Goal: Use online tool/utility: Use online tool/utility

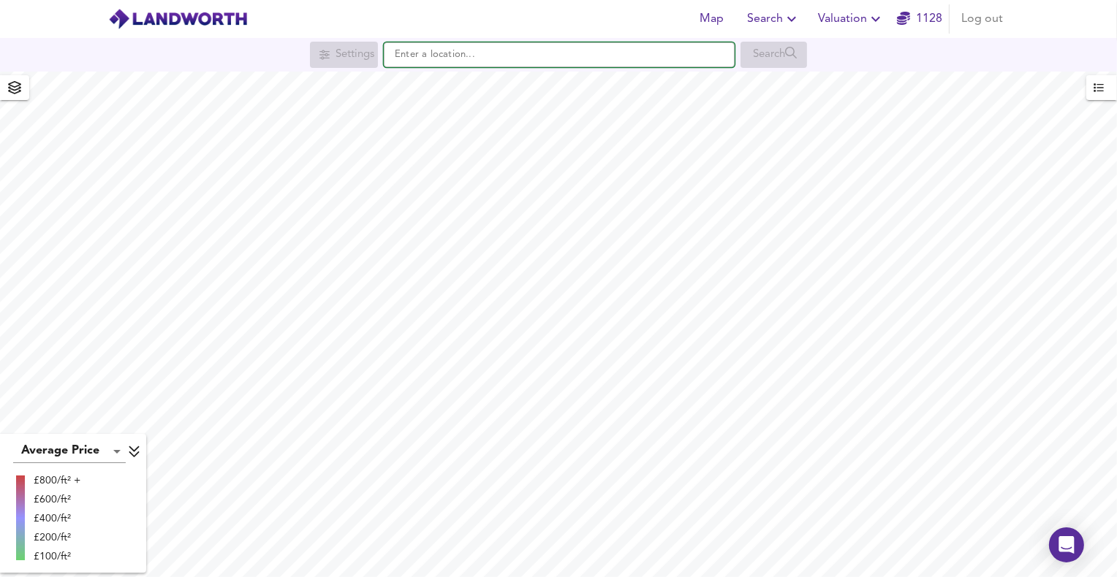
click at [539, 61] on input "text" at bounding box center [559, 54] width 351 height 25
paste input "[STREET_ADDRESS][PERSON_NAME]"
drag, startPoint x: 582, startPoint y: 55, endPoint x: 360, endPoint y: 58, distance: 222.2
click at [360, 58] on div "Settings [STREET_ADDRESS][PERSON_NAME] [STREET_ADDRESS][PERSON_NAME] Search" at bounding box center [558, 55] width 1117 height 26
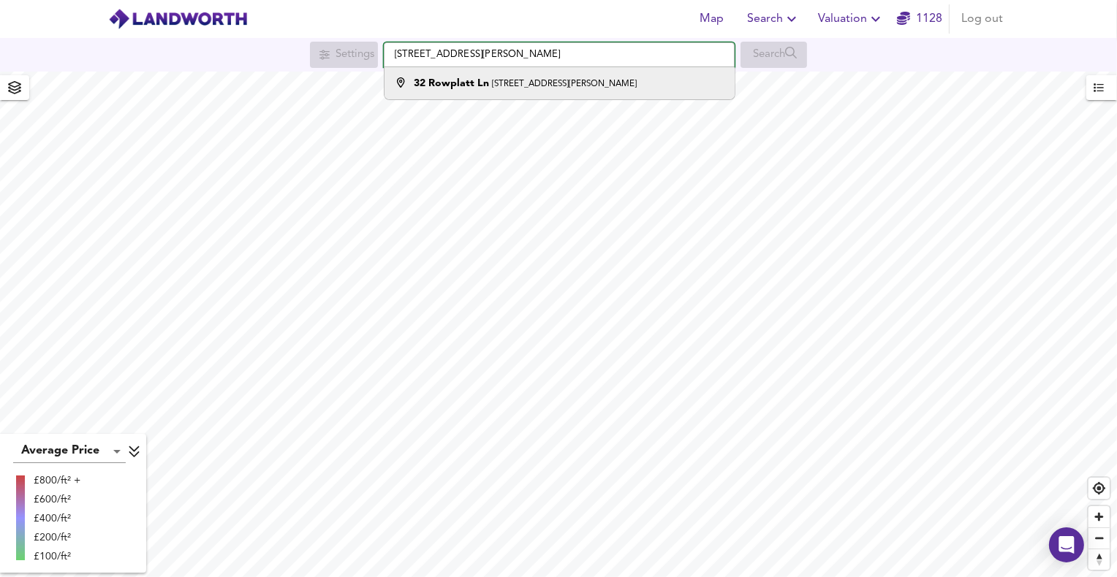
type input "[STREET_ADDRESS][PERSON_NAME]"
click at [496, 93] on li "[STREET_ADDRESS][PERSON_NAME]" at bounding box center [558, 83] width 349 height 32
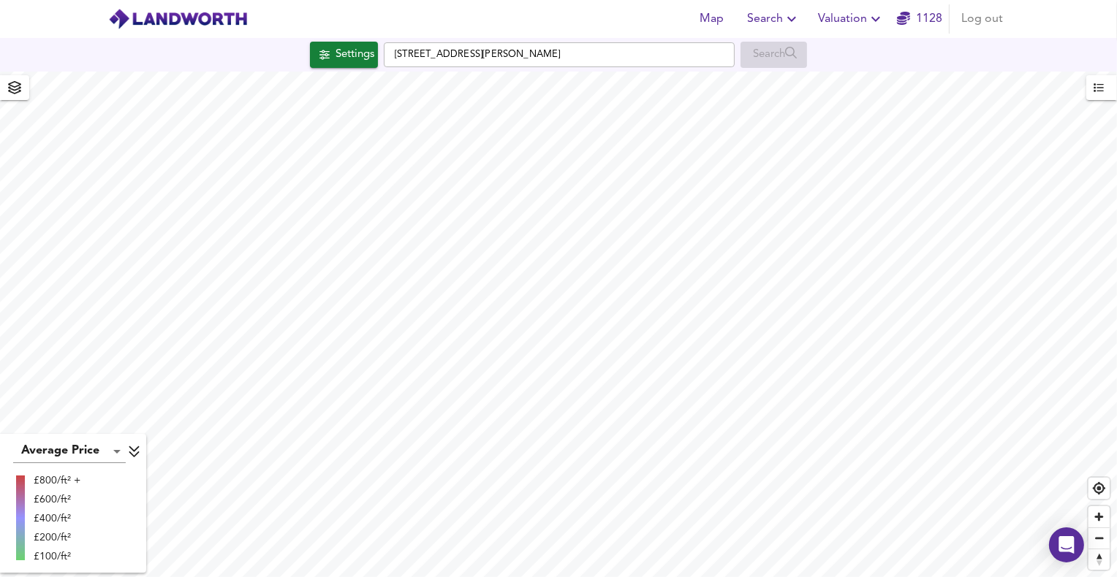
checkbox input "false"
checkbox input "true"
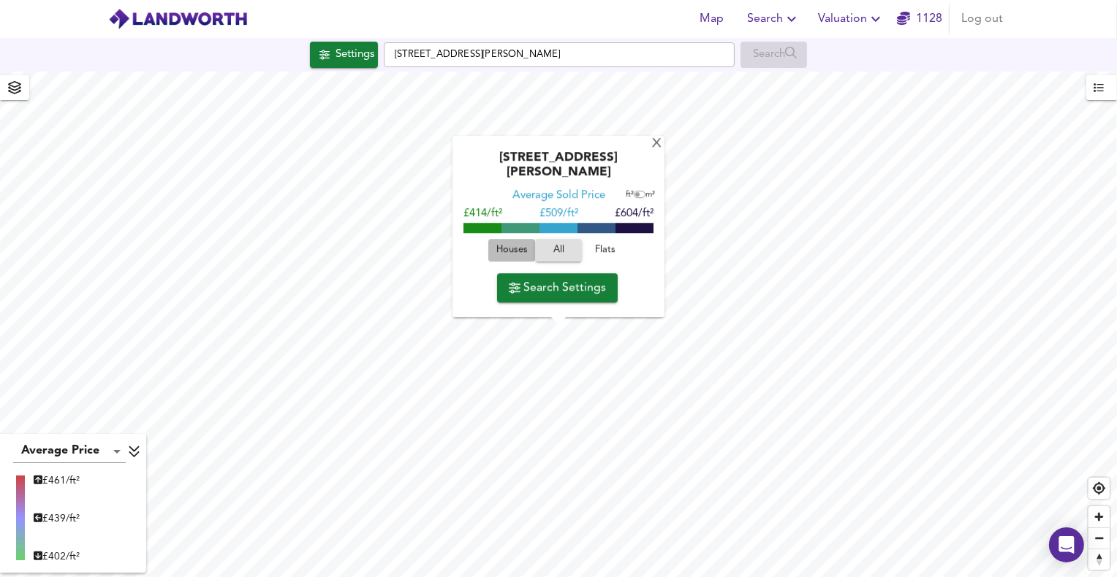
click at [506, 256] on span "Houses" at bounding box center [511, 251] width 39 height 17
